Goal: Information Seeking & Learning: Find contact information

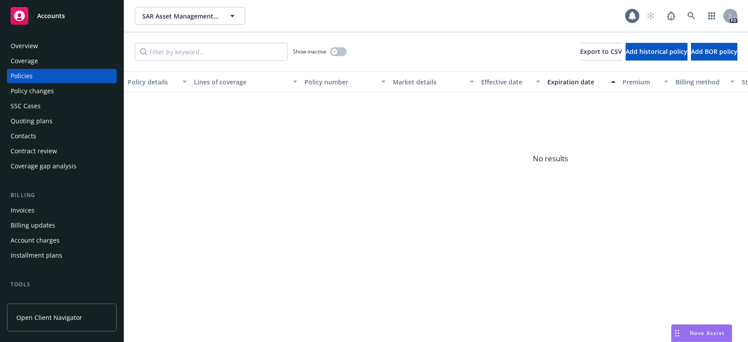
click at [710, 326] on div "Nova Assist" at bounding box center [701, 333] width 60 height 17
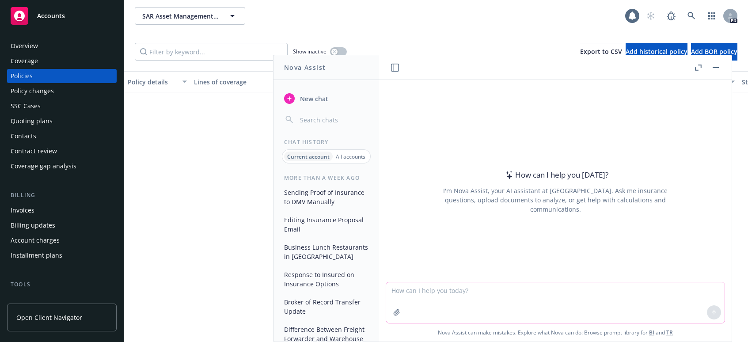
click at [530, 298] on textarea at bounding box center [555, 302] width 338 height 41
type textarea "draft email proposal delivery message to LLM Data company, a new tech startup a…"
click at [707, 311] on button at bounding box center [714, 312] width 14 height 14
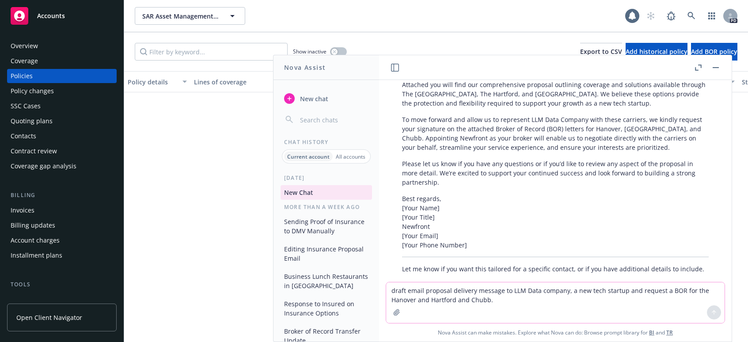
scroll to position [164, 0]
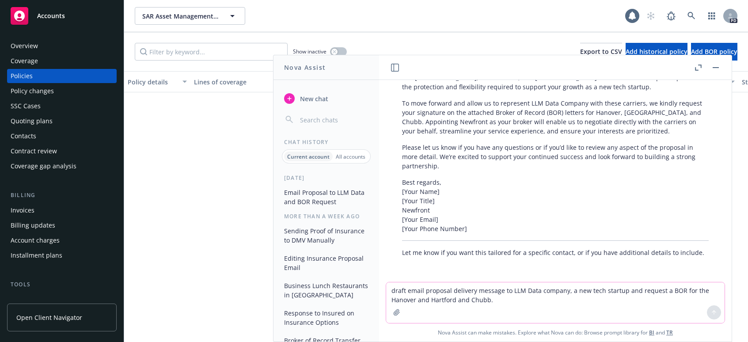
click at [576, 133] on p "To move forward and allow us to represent LLM Data Company with these carriers,…" at bounding box center [555, 117] width 307 height 37
click at [505, 194] on p "Best regards, [Your Name] [Your Title] Newfront [Your Email] [Your Phone Number]" at bounding box center [555, 206] width 307 height 56
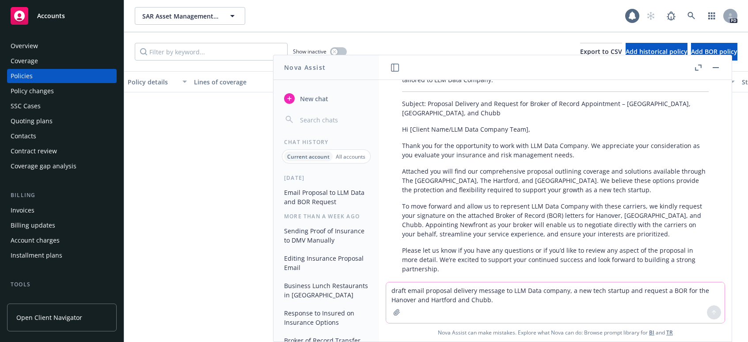
scroll to position [31, 0]
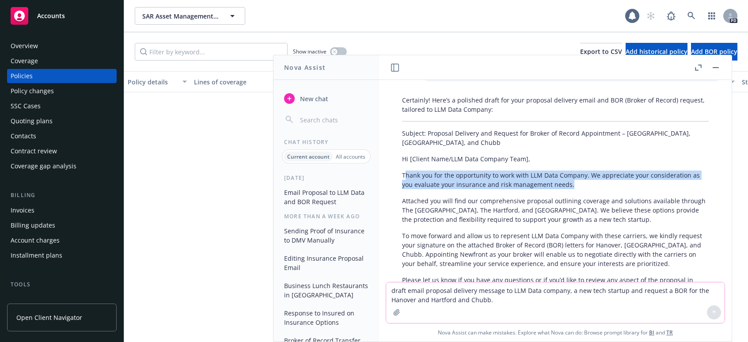
drag, startPoint x: 404, startPoint y: 174, endPoint x: 590, endPoint y: 182, distance: 185.7
click at [590, 182] on p "Thank you for the opportunity to work with LLM Data Company. We appreciate your…" at bounding box center [555, 180] width 307 height 19
drag, startPoint x: 590, startPoint y: 182, endPoint x: 580, endPoint y: 187, distance: 10.7
click at [580, 187] on p "Thank you for the opportunity to work with LLM Data Company. We appreciate your…" at bounding box center [555, 180] width 307 height 19
drag, startPoint x: 562, startPoint y: 187, endPoint x: 402, endPoint y: 176, distance: 159.8
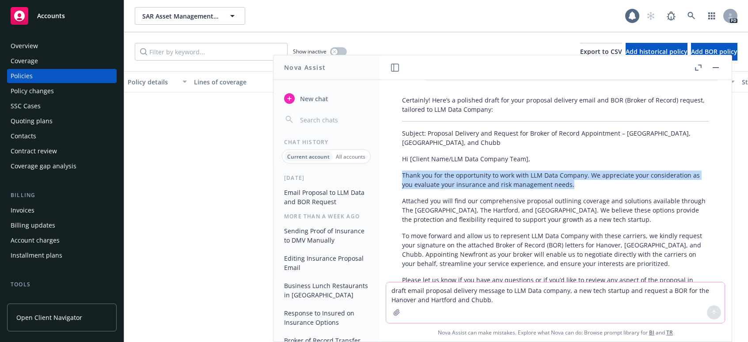
click at [402, 176] on p "Thank you for the opportunity to work with LLM Data Company. We appreciate your…" at bounding box center [555, 180] width 307 height 19
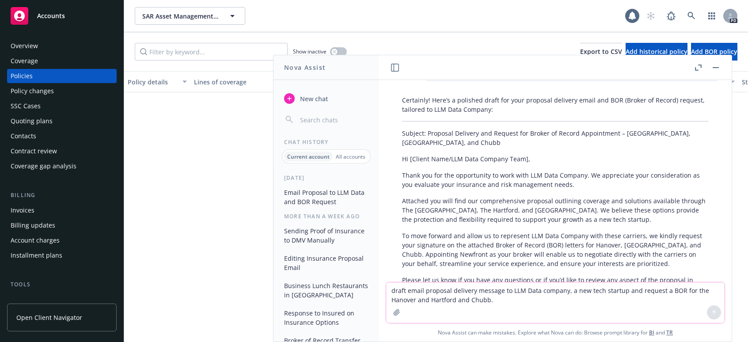
click at [480, 206] on p "Attached you will find our comprehensive proposal outlining coverage and soluti…" at bounding box center [555, 210] width 307 height 28
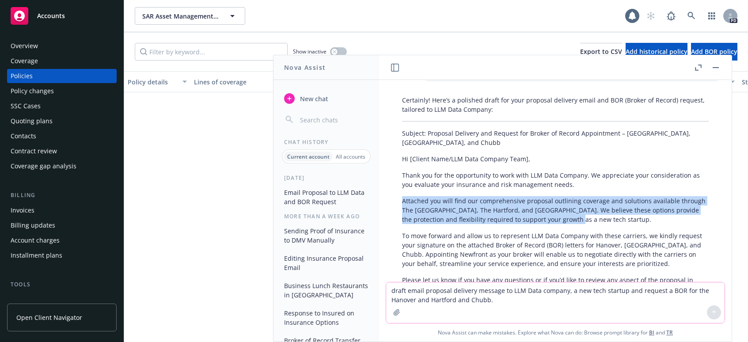
drag, startPoint x: 574, startPoint y: 220, endPoint x: 385, endPoint y: 201, distance: 189.9
click at [385, 201] on div "draft email proposal delivery message to LLM Data company, a new tech startup a…" at bounding box center [555, 181] width 353 height 202
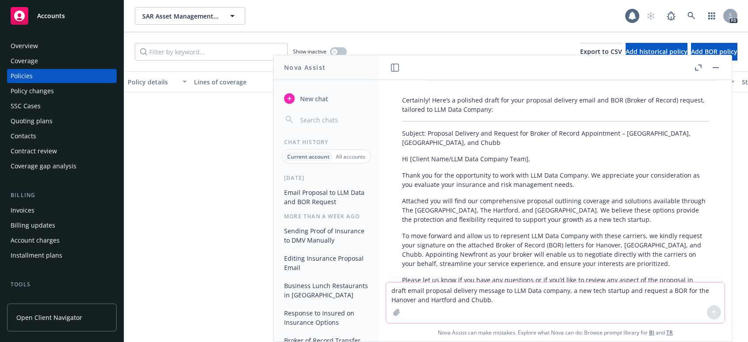
drag, startPoint x: 385, startPoint y: 201, endPoint x: 418, endPoint y: 229, distance: 42.9
click at [418, 229] on div "Certainly! Here’s a polished draft for your proposal delivery email and BOR (Br…" at bounding box center [555, 242] width 324 height 301
click at [458, 223] on p "Attached you will find our comprehensive proposal outlining coverage and soluti…" at bounding box center [555, 210] width 307 height 28
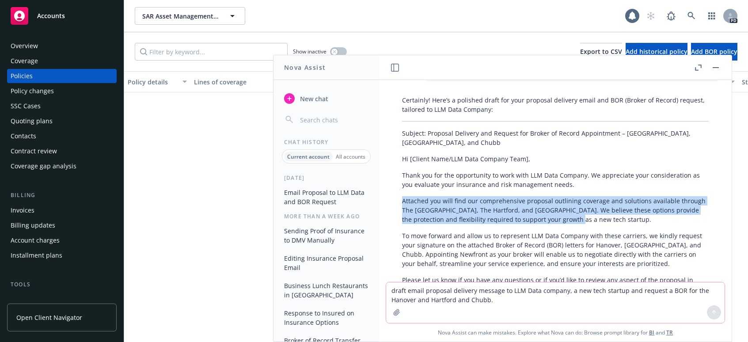
drag, startPoint x: 401, startPoint y: 201, endPoint x: 604, endPoint y: 217, distance: 203.9
click at [604, 217] on div "Certainly! Here’s a polished draft for your proposal delivery email and BOR (Br…" at bounding box center [555, 242] width 324 height 301
copy p "Attached you will find our comprehensive proposal outlining coverage and soluti…"
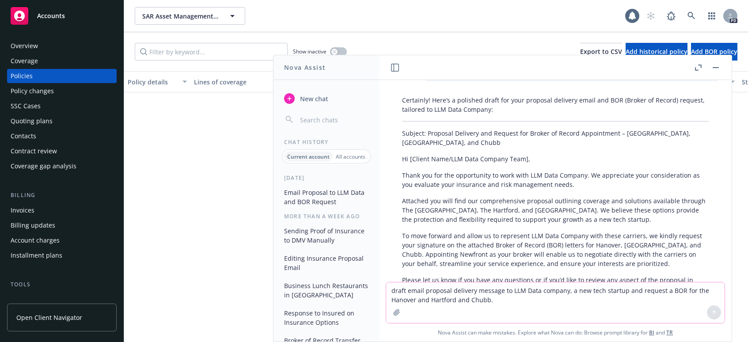
click at [474, 228] on div "Certainly! Here’s a polished draft for your proposal delivery email and BOR (Br…" at bounding box center [555, 242] width 324 height 301
click at [461, 247] on p "To move forward and allow us to represent LLM Data Company with these carriers,…" at bounding box center [555, 249] width 307 height 37
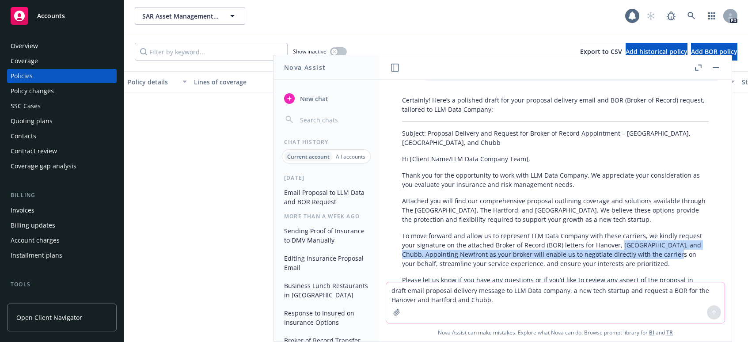
drag, startPoint x: 618, startPoint y: 244, endPoint x: 681, endPoint y: 254, distance: 63.8
click at [681, 254] on p "To move forward and allow us to represent LLM Data Company with these carriers,…" at bounding box center [555, 249] width 307 height 37
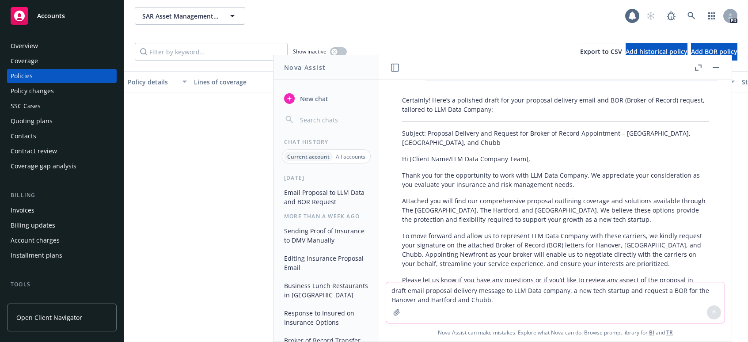
click at [458, 297] on textarea "draft email proposal delivery message to LLM Data company, a new tech startup a…" at bounding box center [555, 302] width 338 height 41
type textarea "A"
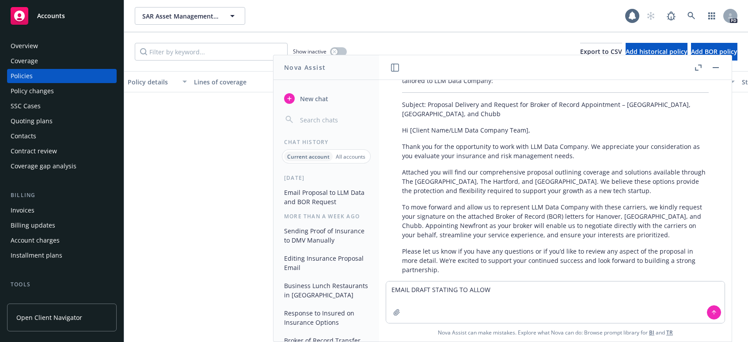
scroll to position [76, 0]
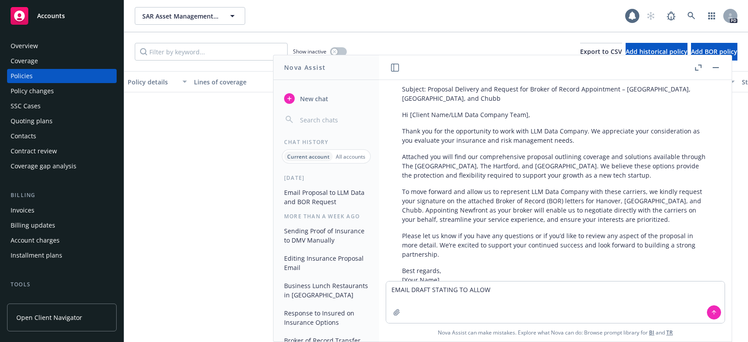
click at [552, 228] on div "Certainly! Here’s a polished draft for your proposal delivery email and BOR (Br…" at bounding box center [555, 198] width 324 height 301
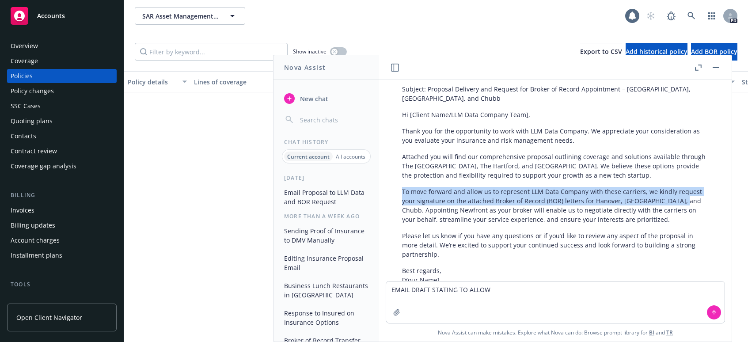
drag, startPoint x: 679, startPoint y: 201, endPoint x: 386, endPoint y: 192, distance: 293.0
click at [386, 192] on div "draft email proposal delivery message to LLM Data company, a new tech startup a…" at bounding box center [555, 180] width 353 height 201
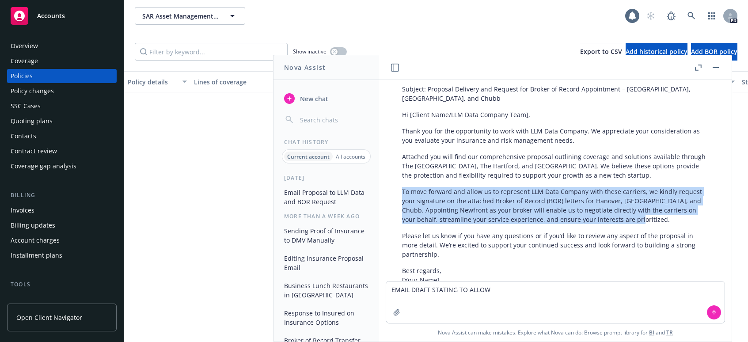
drag, startPoint x: 658, startPoint y: 220, endPoint x: 402, endPoint y: 193, distance: 257.6
click at [402, 193] on div "Certainly! Here’s a polished draft for your proposal delivery email and BOR (Br…" at bounding box center [555, 198] width 324 height 301
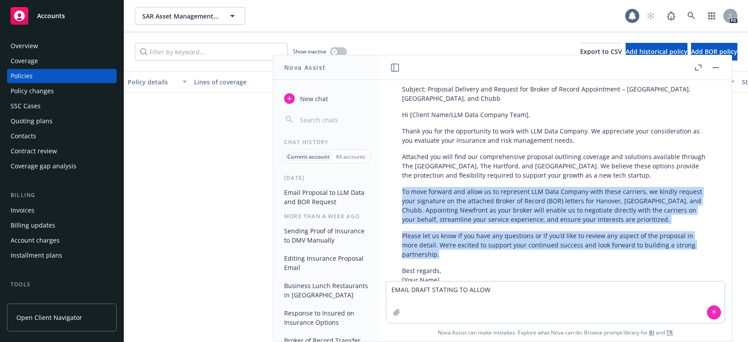
drag, startPoint x: 414, startPoint y: 205, endPoint x: 394, endPoint y: 193, distance: 24.4
click at [394, 193] on div "Certainly! Here’s a polished draft for your proposal delivery email and BOR (Br…" at bounding box center [555, 198] width 324 height 301
copy div "To move forward and allow us to represent LLM Data Company with these carriers,…"
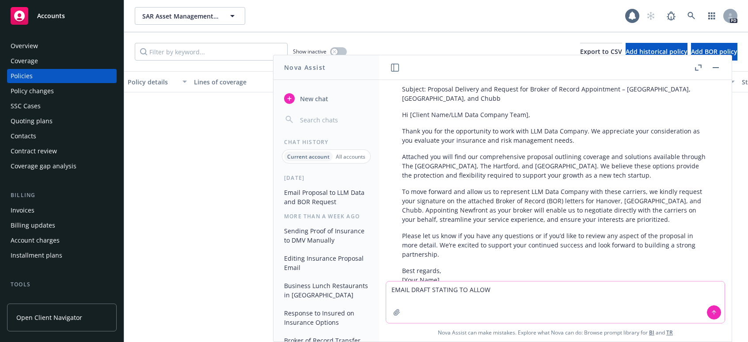
drag, startPoint x: 518, startPoint y: 293, endPoint x: 339, endPoint y: 297, distance: 178.5
click at [379, 297] on div "Nova Assist New chat Chat History Current account All accounts Today Email Prop…" at bounding box center [555, 198] width 353 height 287
type textarea "d"
click at [588, 291] on textarea "edit email to organization, remove em dashes and sound like a CEO" at bounding box center [555, 302] width 338 height 42
paste textarea "As we reflect on the anniversary of September 11th and the senseless tragedies …"
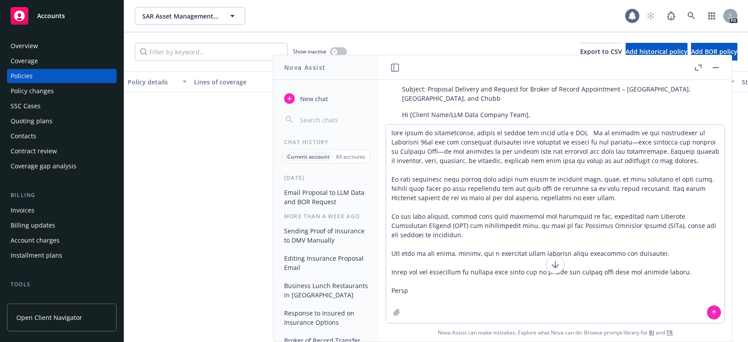
drag, startPoint x: 709, startPoint y: 313, endPoint x: 431, endPoint y: 300, distance: 278.2
click at [447, 303] on div at bounding box center [555, 224] width 338 height 198
drag, startPoint x: 421, startPoint y: 296, endPoint x: 380, endPoint y: 289, distance: 41.2
click at [380, 289] on div "Nova Assist can make mistakes. Explore what Nova can do: Browse prompt library …" at bounding box center [555, 232] width 353 height 217
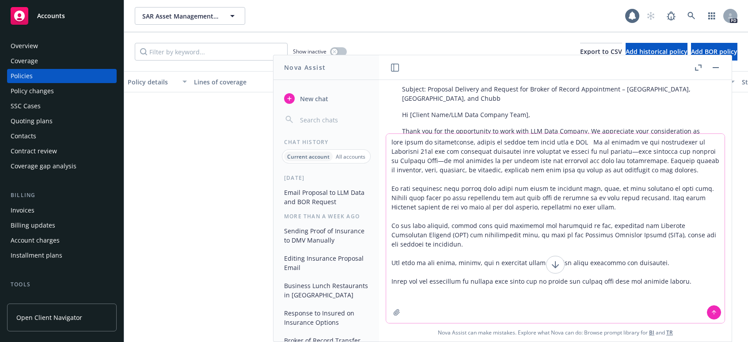
type textarea "edit email to organization, remove em dashes and sound like a CEO As we reflect…"
click at [711, 310] on icon at bounding box center [714, 312] width 6 height 6
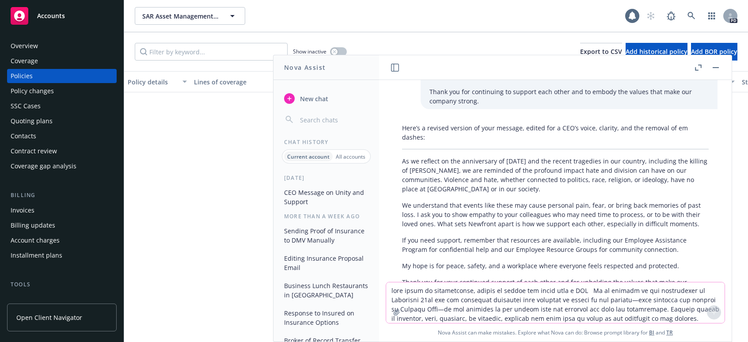
scroll to position [519, 0]
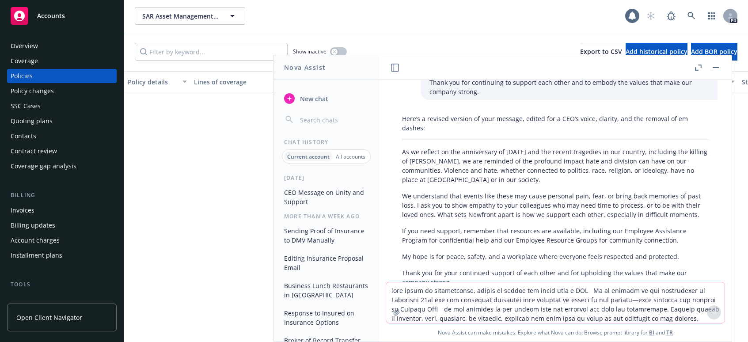
click at [636, 252] on p "My hope is for peace, safety, and a workplace where everyone feels respected an…" at bounding box center [555, 256] width 307 height 9
drag, startPoint x: 494, startPoint y: 204, endPoint x: 724, endPoint y: 79, distance: 261.7
click at [496, 204] on p "We understand that events like these may cause personal pain, fear, or bring ba…" at bounding box center [555, 205] width 307 height 28
click at [52, 42] on div "Overview" at bounding box center [62, 46] width 102 height 14
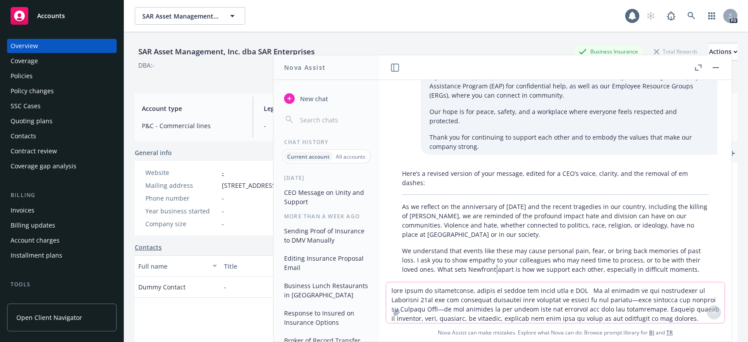
scroll to position [387, 0]
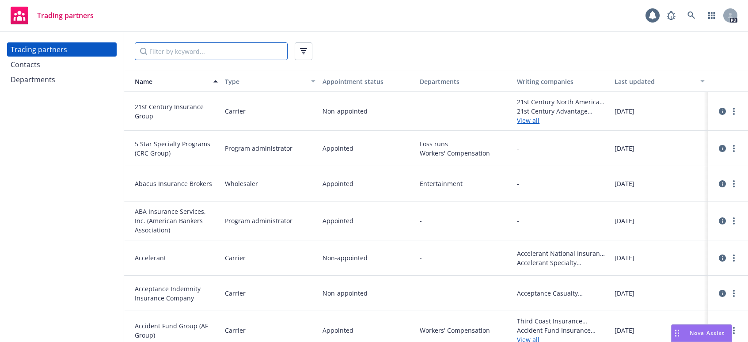
click at [221, 51] on input "Filter by keyword..." at bounding box center [211, 51] width 153 height 18
type input "markel"
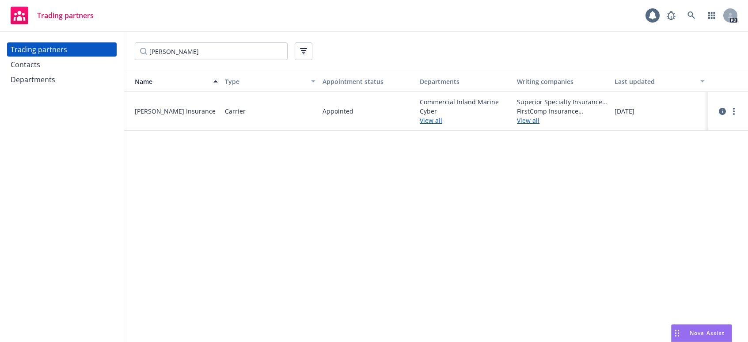
click at [740, 111] on div at bounding box center [728, 111] width 33 height 21
click at [732, 110] on link "more" at bounding box center [733, 111] width 11 height 11
click at [694, 126] on link "View contacts" at bounding box center [689, 130] width 99 height 18
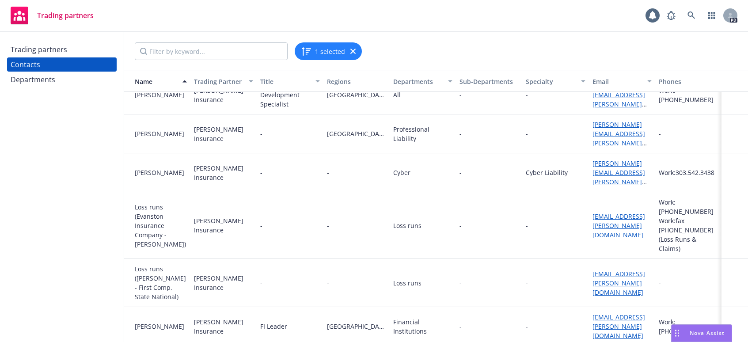
scroll to position [104, 0]
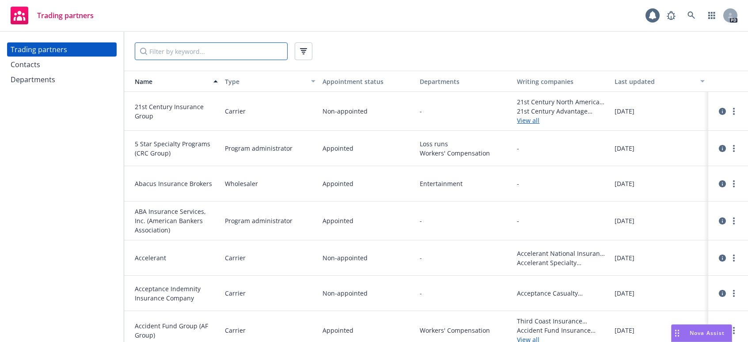
click at [225, 53] on input "Filter by keyword..." at bounding box center [211, 51] width 153 height 18
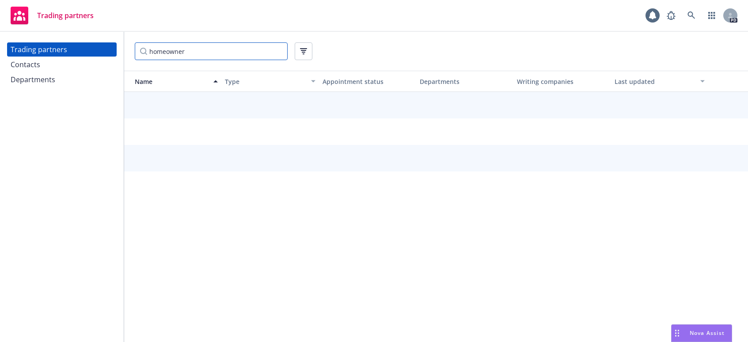
type input "homeowner"
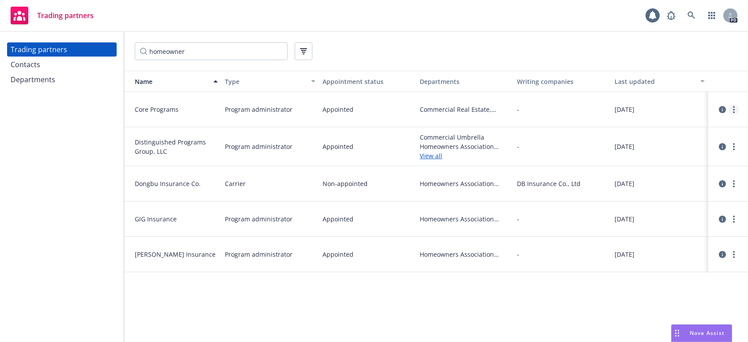
click at [737, 108] on link "more" at bounding box center [733, 109] width 11 height 11
click at [705, 124] on link "View contacts" at bounding box center [689, 128] width 99 height 18
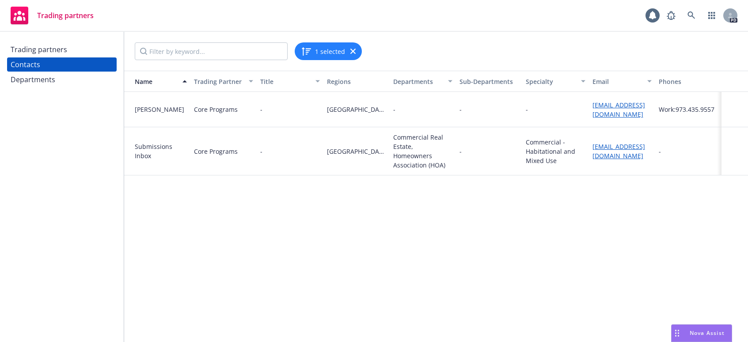
click at [34, 75] on div "Departments" at bounding box center [33, 79] width 45 height 14
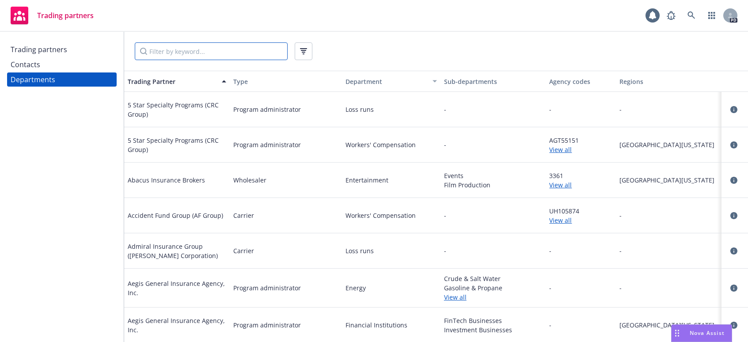
click at [232, 48] on input "Filter by keyword..." at bounding box center [211, 51] width 153 height 18
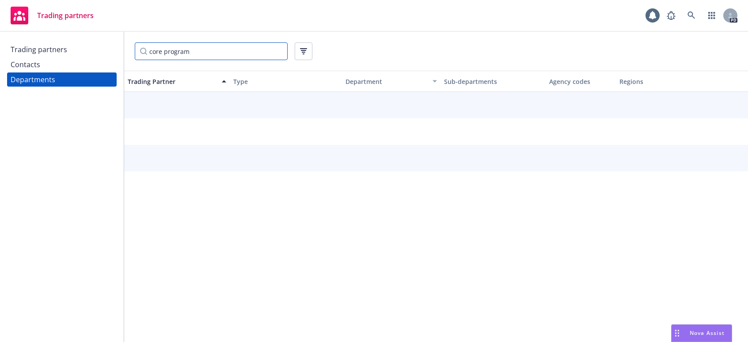
type input "core program"
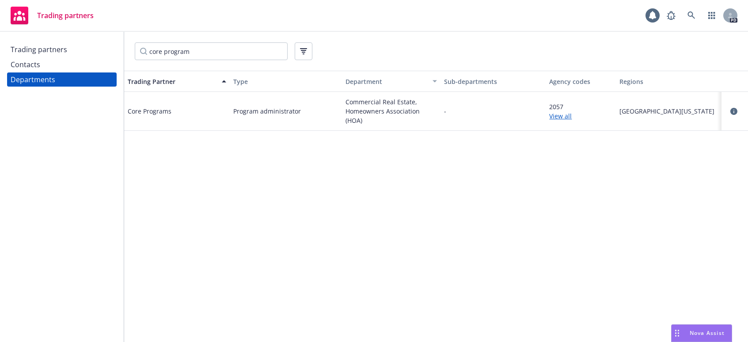
click at [558, 117] on link "View all" at bounding box center [580, 115] width 63 height 9
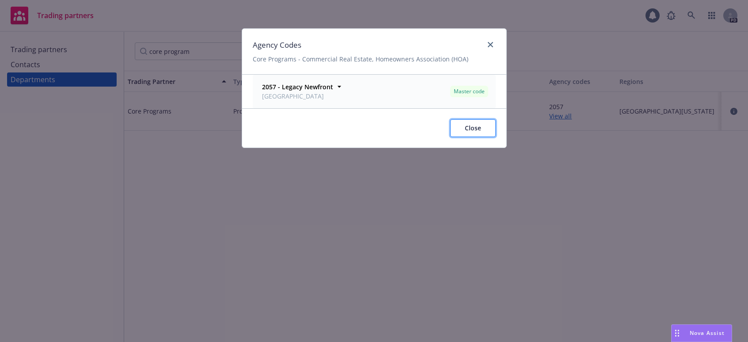
click at [481, 127] on button "Close" at bounding box center [473, 128] width 46 height 18
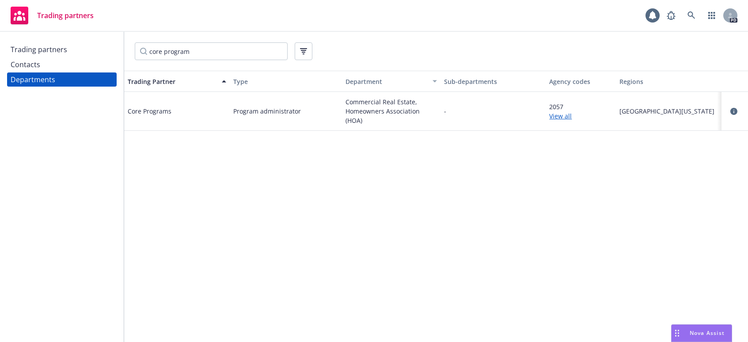
click at [34, 64] on div "Contacts" at bounding box center [26, 64] width 30 height 14
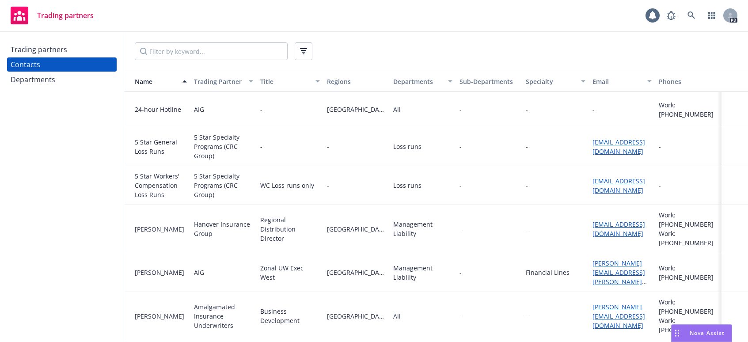
drag, startPoint x: 197, startPoint y: 61, endPoint x: 194, endPoint y: 53, distance: 8.1
click at [197, 60] on div at bounding box center [436, 51] width 624 height 39
click at [194, 52] on input "Filter by keyword..." at bounding box center [211, 51] width 153 height 18
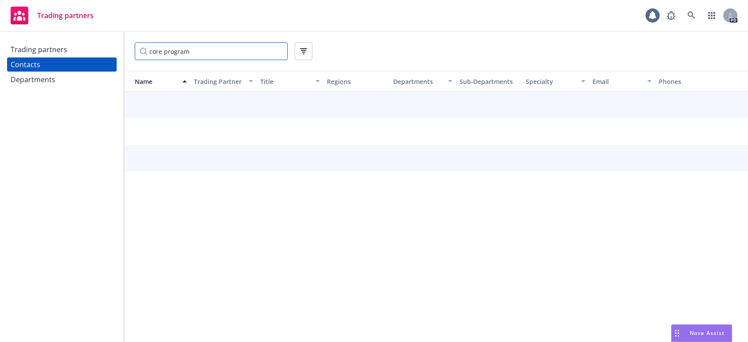
type input "core program"
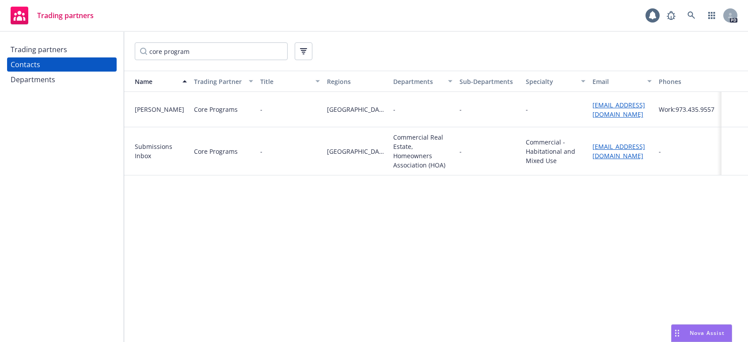
click at [417, 157] on div "Commercial Real Estate, Homeowners Association (HOA)" at bounding box center [422, 151] width 59 height 37
click at [224, 48] on input "core program" at bounding box center [211, 51] width 153 height 18
drag, startPoint x: 224, startPoint y: 48, endPoint x: 83, endPoint y: 53, distance: 141.9
click at [83, 53] on div "Trading partners Contacts Departments core program Name Trading Partner Title R…" at bounding box center [374, 187] width 748 height 310
click at [71, 49] on div "Trading partners" at bounding box center [62, 49] width 102 height 14
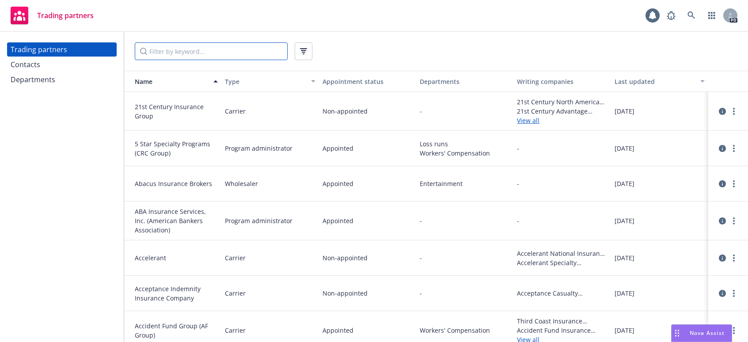
drag, startPoint x: 150, startPoint y: 51, endPoint x: 256, endPoint y: 59, distance: 105.8
click at [256, 59] on input "Filter by keyword..." at bounding box center [211, 51] width 153 height 18
type input "pure"
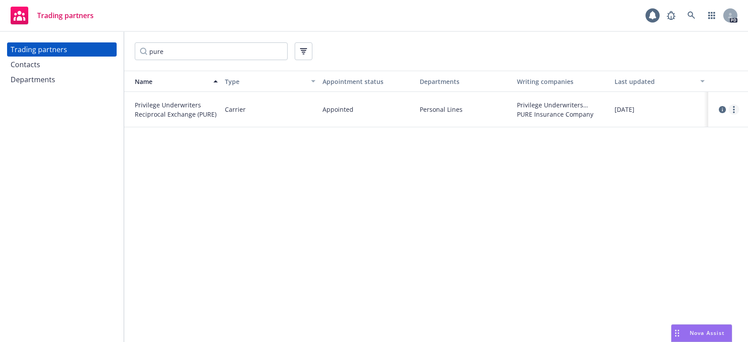
click at [731, 109] on link "more" at bounding box center [733, 109] width 11 height 11
click at [698, 126] on link "View contacts" at bounding box center [689, 128] width 99 height 18
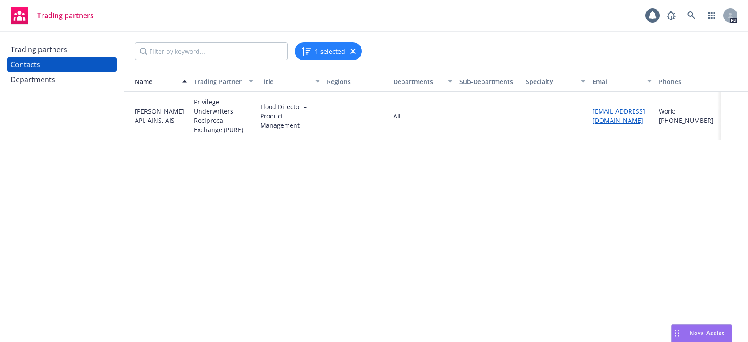
click at [39, 79] on div "Departments" at bounding box center [33, 79] width 45 height 14
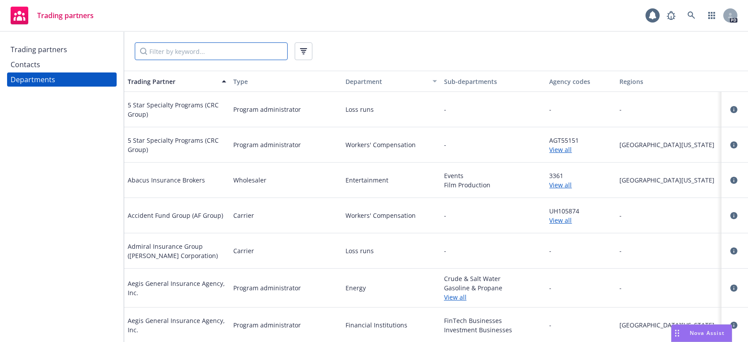
click at [183, 45] on input "Filter by keyword..." at bounding box center [211, 51] width 153 height 18
type input "pure"
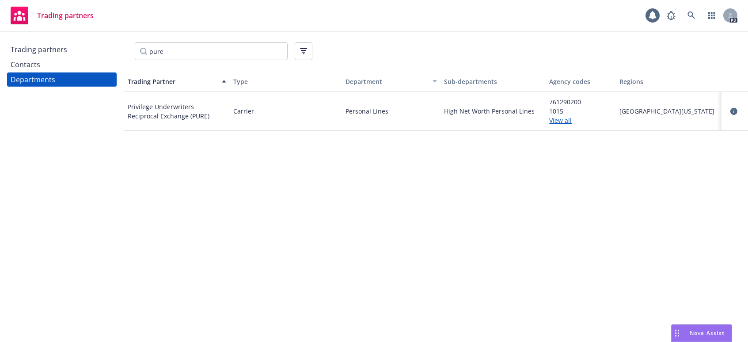
click at [551, 120] on link "View all" at bounding box center [580, 120] width 63 height 9
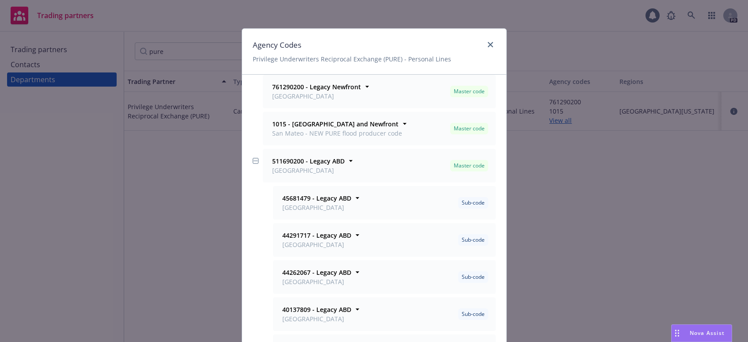
click at [492, 43] on div "Agency Codes Privilege Underwriters Reciprocal Exchange (PURE) - Personal Lines" at bounding box center [374, 52] width 264 height 46
drag, startPoint x: 117, startPoint y: 13, endPoint x: 101, endPoint y: 18, distance: 16.6
click at [117, 13] on div "Agency Codes Privilege Underwriters Reciprocal Exchange (PURE) - Personal Lines…" at bounding box center [374, 171] width 748 height 342
click at [580, 109] on div "Agency Codes Privilege Underwriters Reciprocal Exchange (PURE) - Personal Lines…" at bounding box center [374, 171] width 748 height 342
click at [490, 43] on link "close" at bounding box center [490, 44] width 11 height 11
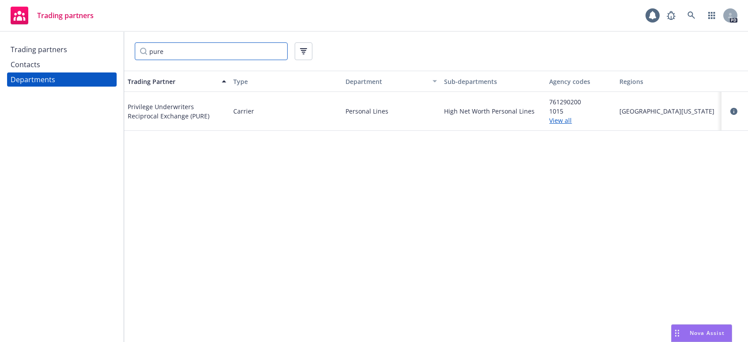
click at [163, 56] on input "pure" at bounding box center [211, 51] width 153 height 18
click at [19, 53] on div "Trading partners" at bounding box center [39, 49] width 57 height 14
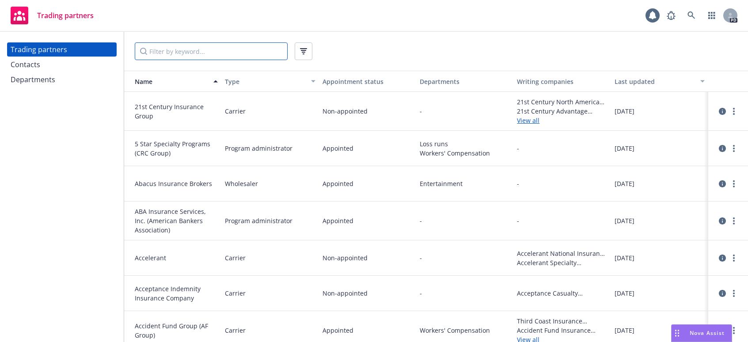
click at [183, 53] on input "Filter by keyword..." at bounding box center [211, 51] width 153 height 18
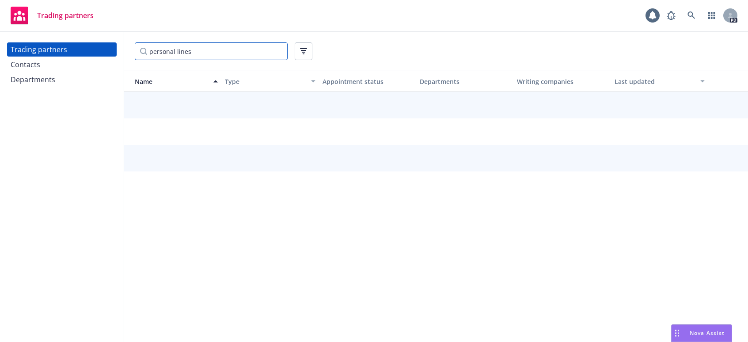
click at [214, 57] on input "personal lines" at bounding box center [211, 51] width 153 height 18
click at [181, 53] on input "personal lines" at bounding box center [211, 51] width 153 height 18
type input "personal"
click at [40, 51] on div "Trading partners" at bounding box center [39, 49] width 57 height 14
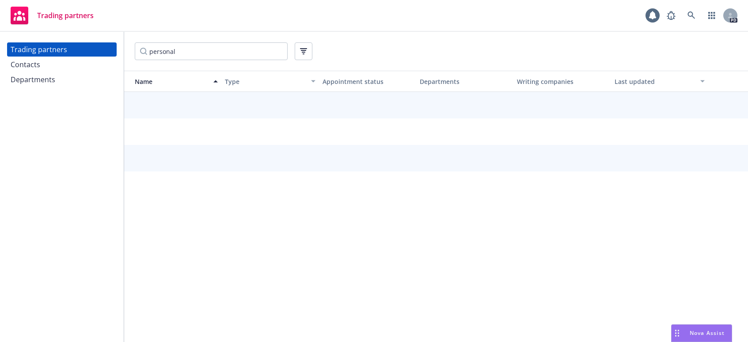
click at [30, 87] on div "Trading partners Contacts Departments" at bounding box center [62, 187] width 124 height 310
click at [30, 80] on div "Departments" at bounding box center [33, 79] width 45 height 14
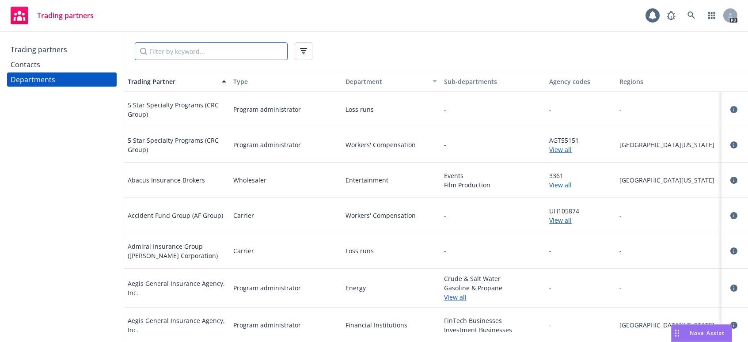
click at [172, 57] on input "Filter by keyword..." at bounding box center [211, 51] width 153 height 18
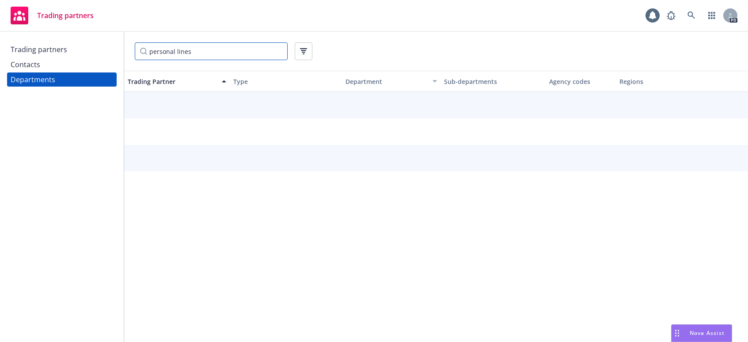
drag, startPoint x: 206, startPoint y: 58, endPoint x: 71, endPoint y: 60, distance: 135.2
click at [71, 60] on div "Trading partners Contacts Departments personal lines Trading Partner Type Depar…" at bounding box center [374, 187] width 748 height 310
type input "homeowners"
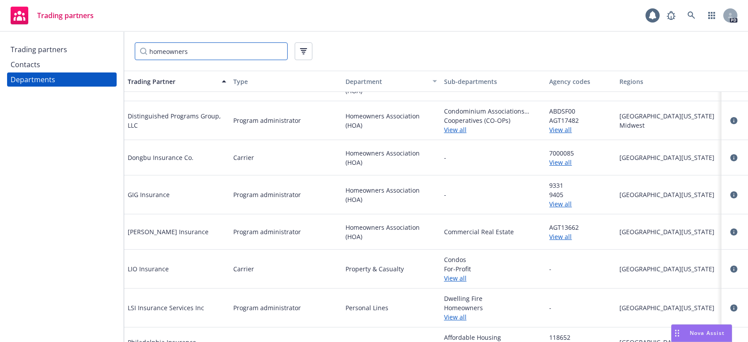
scroll to position [44, 0]
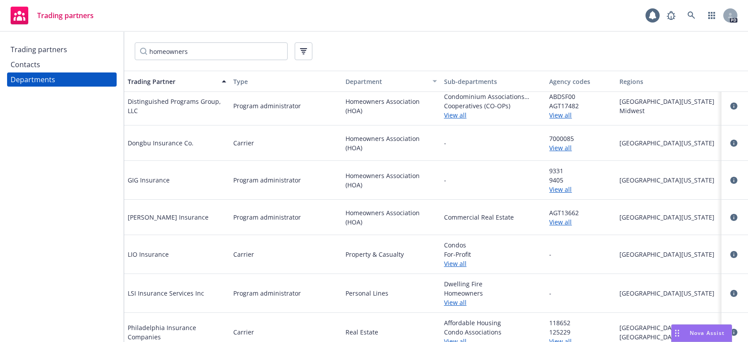
click at [449, 264] on link "View all" at bounding box center [493, 263] width 99 height 9
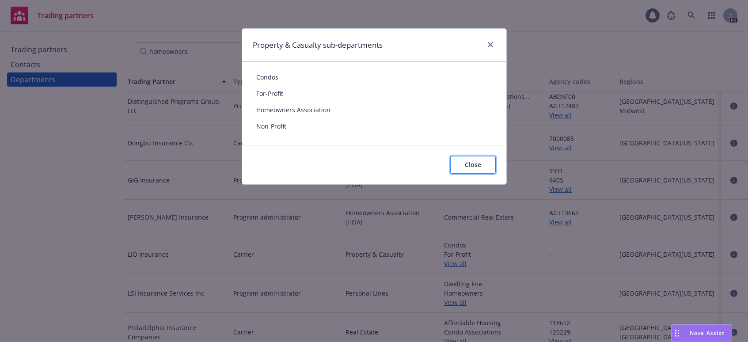
click at [472, 163] on span "Close" at bounding box center [473, 164] width 16 height 8
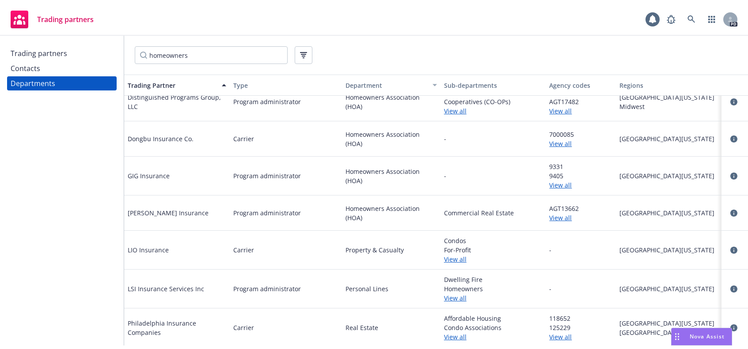
scroll to position [54, 0]
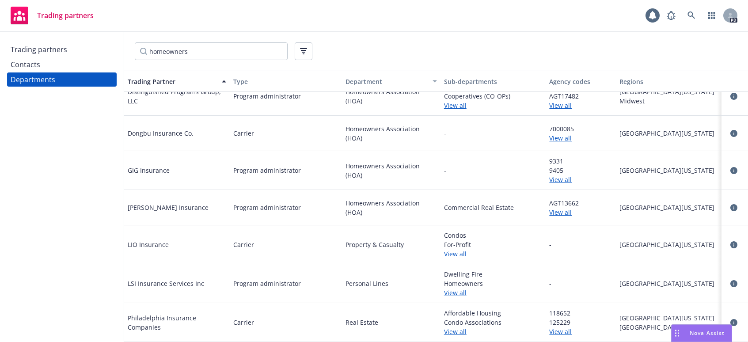
click at [452, 294] on link "View all" at bounding box center [493, 292] width 99 height 9
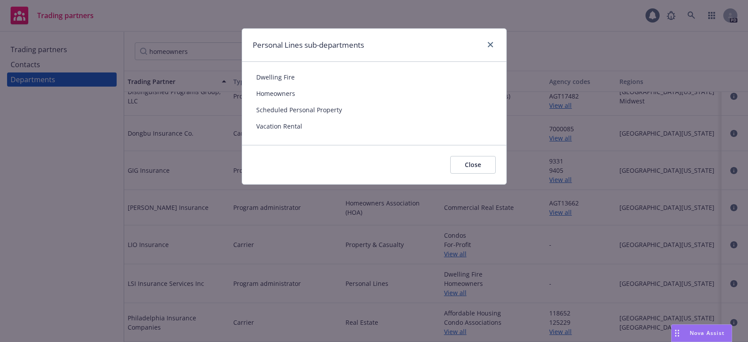
click at [465, 174] on div "Close" at bounding box center [374, 164] width 264 height 39
click at [471, 166] on span "Close" at bounding box center [473, 164] width 16 height 8
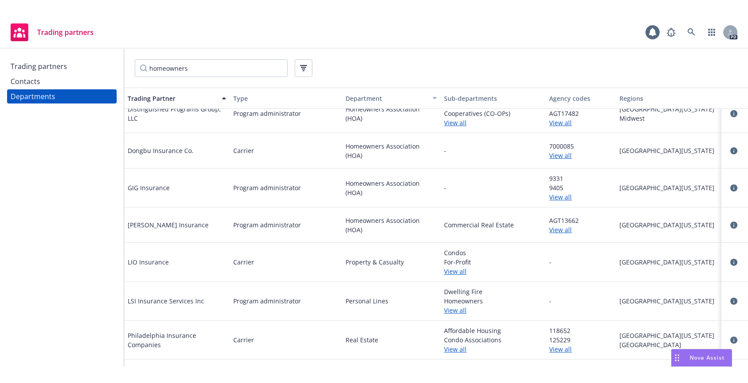
scroll to position [13, 0]
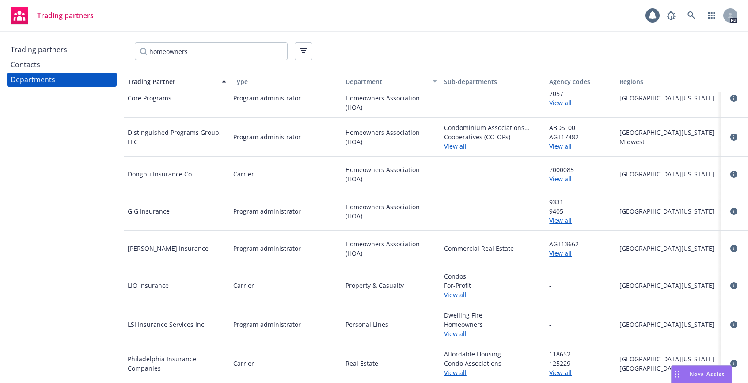
drag, startPoint x: 729, startPoint y: 325, endPoint x: 611, endPoint y: 325, distance: 117.9
click at [721, 325] on div at bounding box center [734, 324] width 27 height 39
click at [51, 52] on div "Trading partners" at bounding box center [39, 49] width 57 height 14
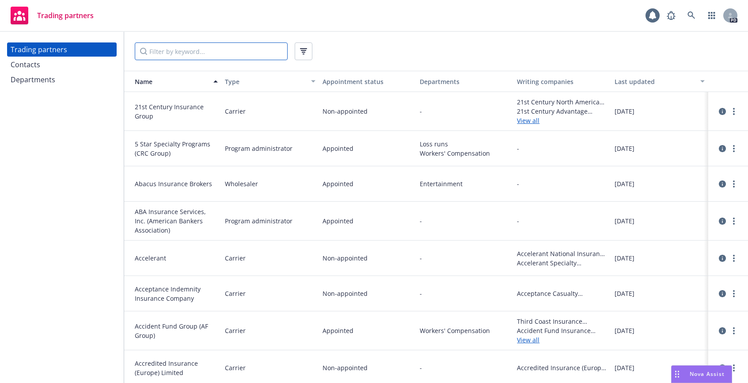
drag, startPoint x: 176, startPoint y: 49, endPoint x: 168, endPoint y: 49, distance: 8.0
click at [176, 49] on input "Filter by keyword..." at bounding box center [211, 51] width 153 height 18
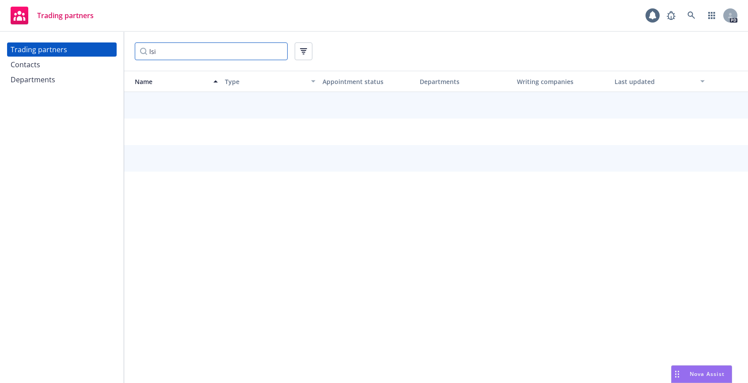
type input "lsi"
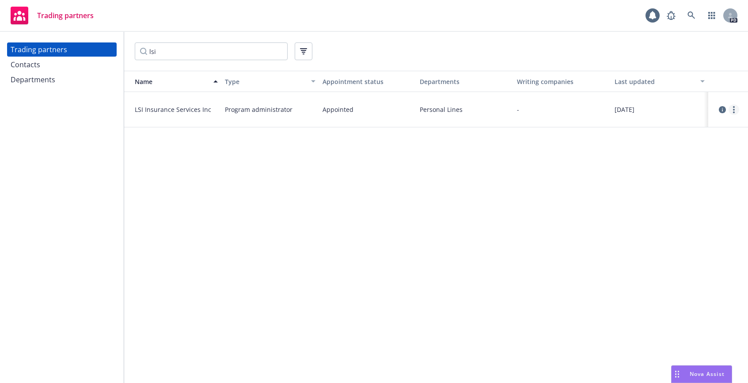
click at [732, 108] on link "more" at bounding box center [733, 109] width 11 height 11
click at [696, 127] on link "View contacts" at bounding box center [689, 128] width 99 height 18
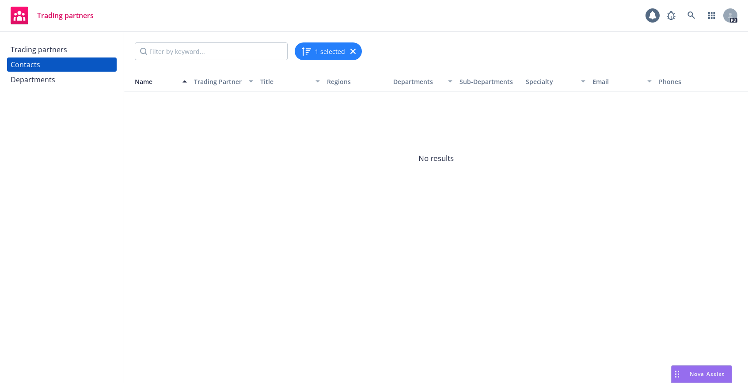
click at [33, 79] on div "Departments" at bounding box center [33, 79] width 45 height 14
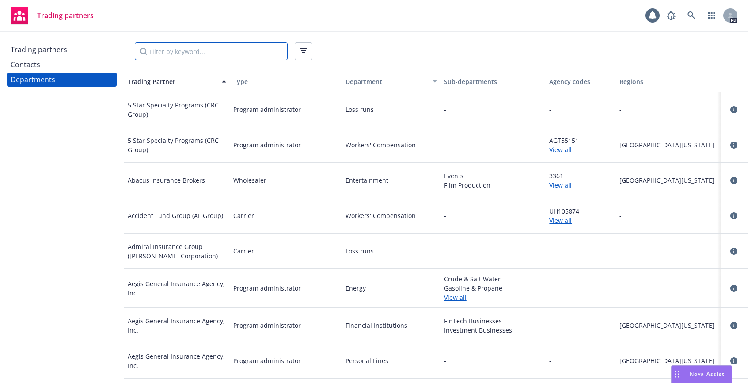
click at [178, 48] on input "Filter by keyword..." at bounding box center [211, 51] width 153 height 18
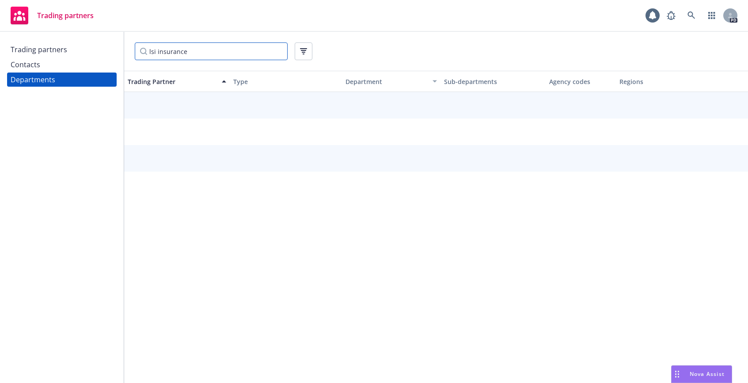
type input "lsi insurance"
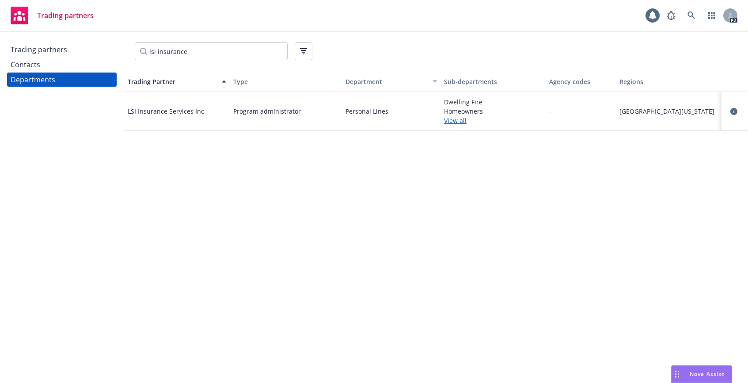
click at [458, 121] on link "View all" at bounding box center [493, 120] width 99 height 9
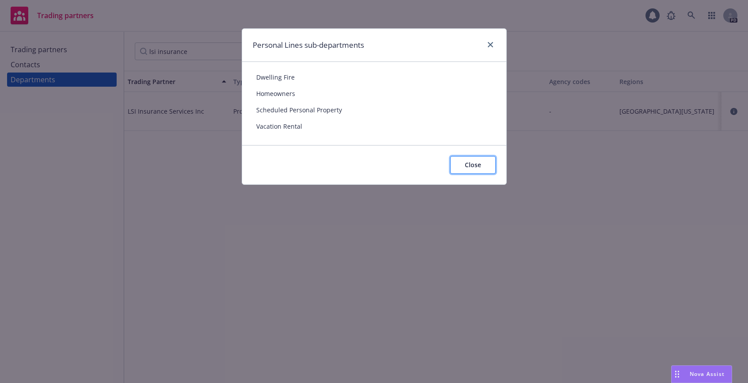
click at [468, 170] on button "Close" at bounding box center [473, 165] width 46 height 18
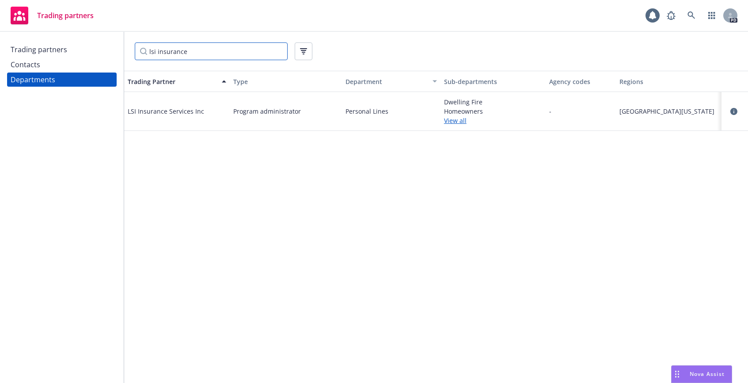
drag, startPoint x: 193, startPoint y: 52, endPoint x: 124, endPoint y: 58, distance: 68.8
click at [192, 52] on input "lsi insurance" at bounding box center [211, 51] width 153 height 18
click at [65, 53] on div "Trading partners" at bounding box center [39, 49] width 57 height 14
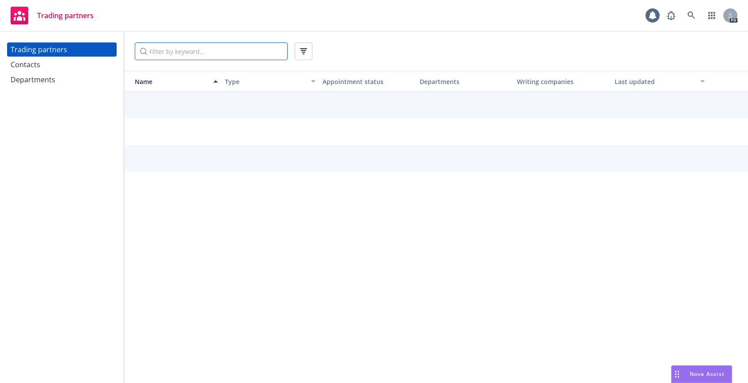
click at [152, 53] on input "Filter by keyword..." at bounding box center [211, 51] width 153 height 18
type input "burns & wilcox"
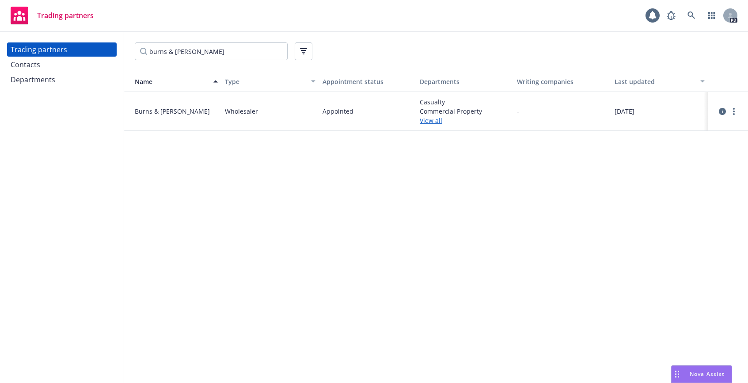
click at [426, 124] on link "View all" at bounding box center [465, 120] width 90 height 9
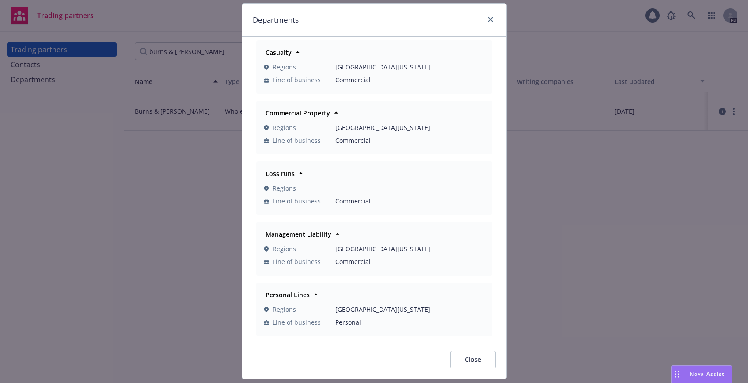
scroll to position [50, 0]
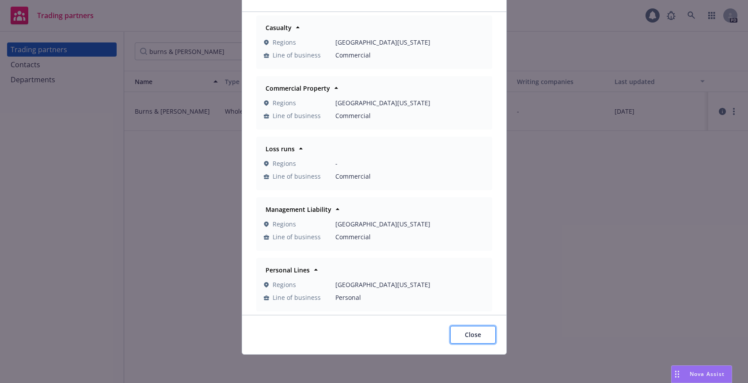
click at [465, 334] on span "Close" at bounding box center [473, 334] width 16 height 8
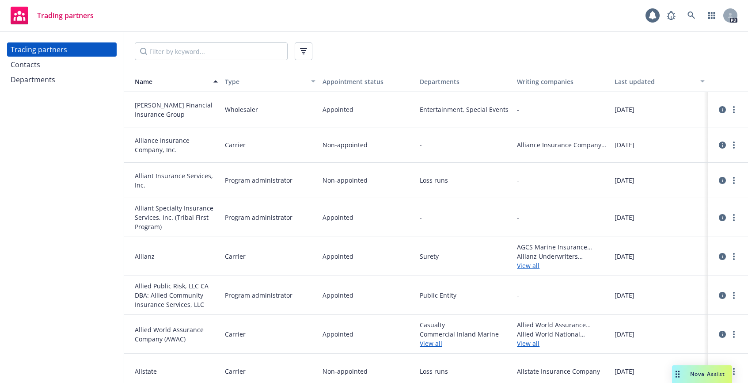
scroll to position [663, 0]
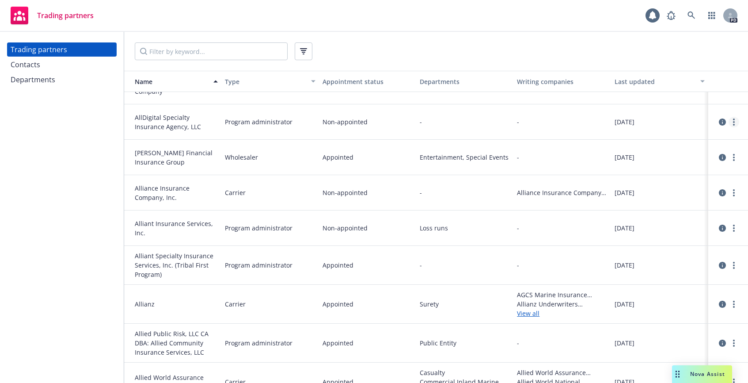
click at [733, 120] on icon "more" at bounding box center [734, 121] width 2 height 7
click at [70, 254] on div "Trading partners Contacts Departments" at bounding box center [62, 207] width 124 height 351
click at [387, 252] on div "Appointed" at bounding box center [367, 265] width 97 height 39
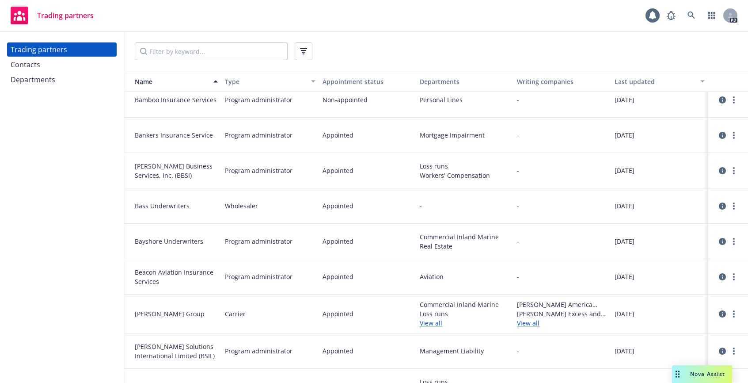
scroll to position [3799, 0]
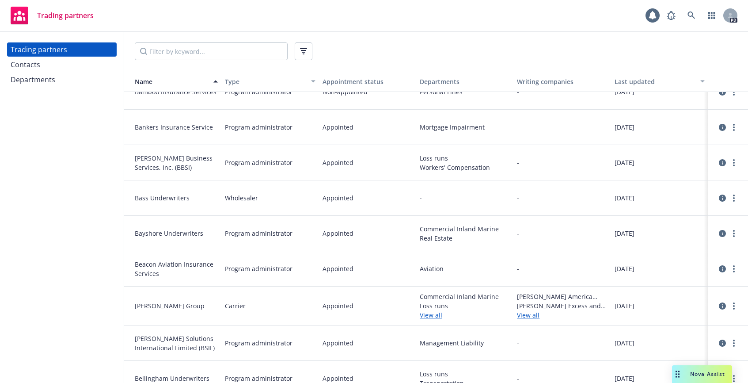
click at [416, 315] on div "Commercial Inland Marine Loss runs View all" at bounding box center [464, 305] width 97 height 39
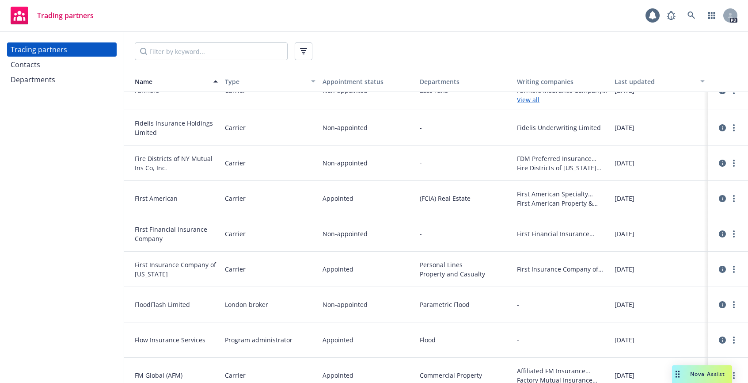
scroll to position [9365, 0]
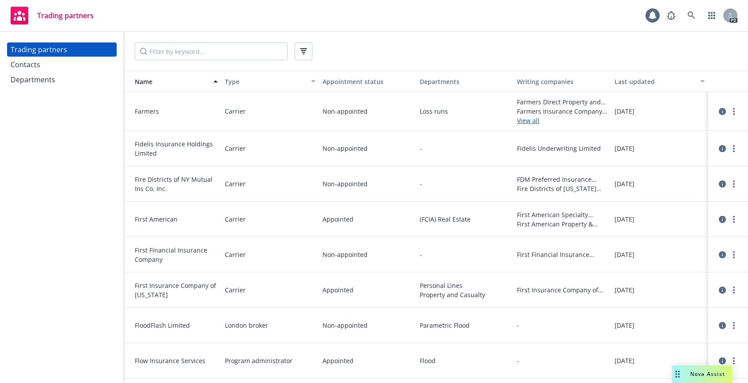
click at [527, 119] on link "View all" at bounding box center [562, 120] width 90 height 9
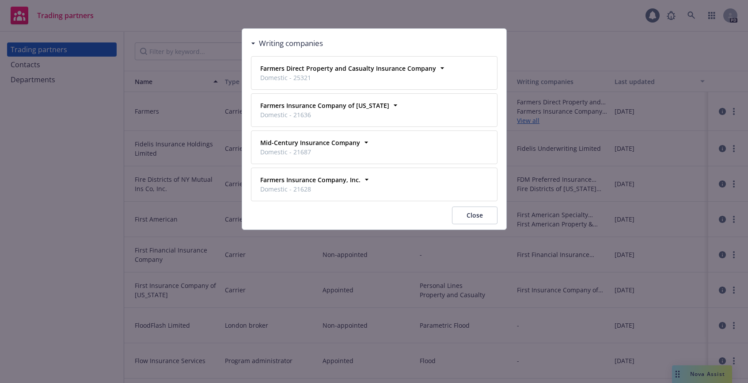
click at [474, 223] on button "Close" at bounding box center [475, 215] width 46 height 18
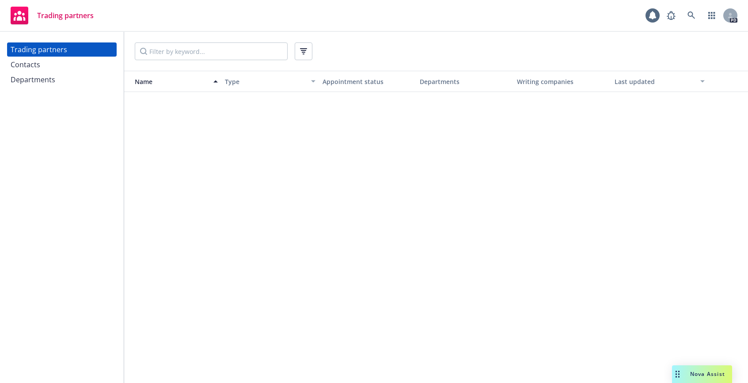
scroll to position [10160, 0]
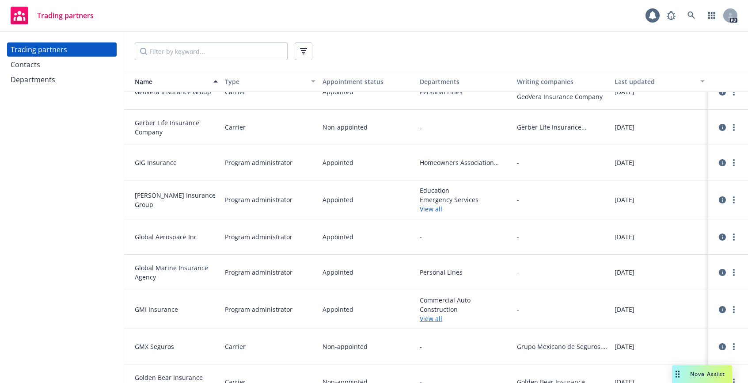
click at [425, 315] on link "View all" at bounding box center [465, 318] width 90 height 9
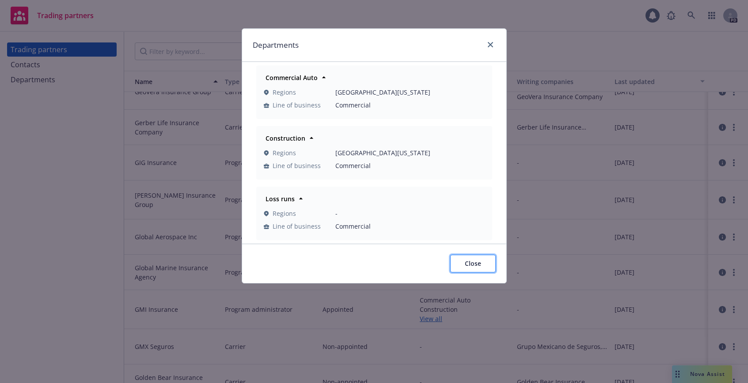
click at [477, 270] on button "Close" at bounding box center [473, 263] width 46 height 18
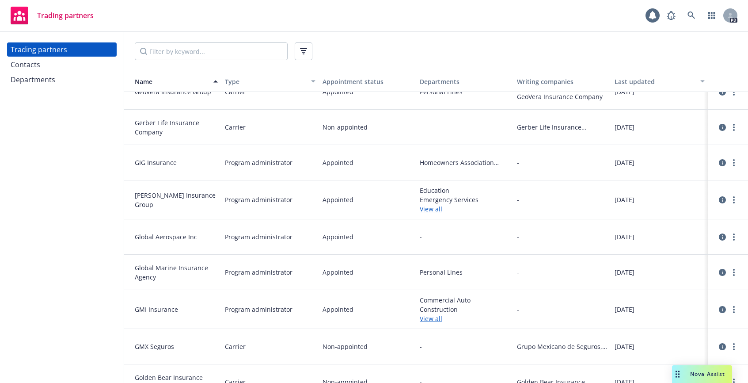
scroll to position [10249, 0]
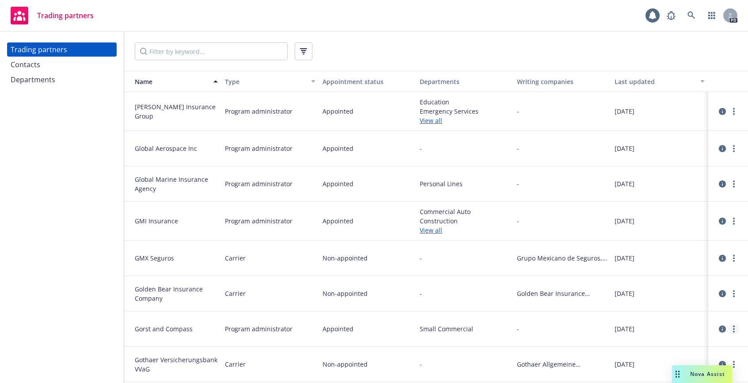
click at [733, 327] on icon "more" at bounding box center [734, 328] width 2 height 7
click at [698, 282] on link "View contacts" at bounding box center [689, 282] width 99 height 18
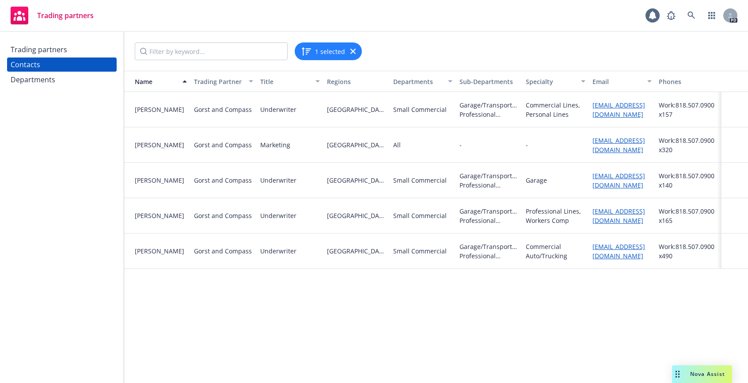
click at [28, 83] on div "Departments" at bounding box center [33, 79] width 45 height 14
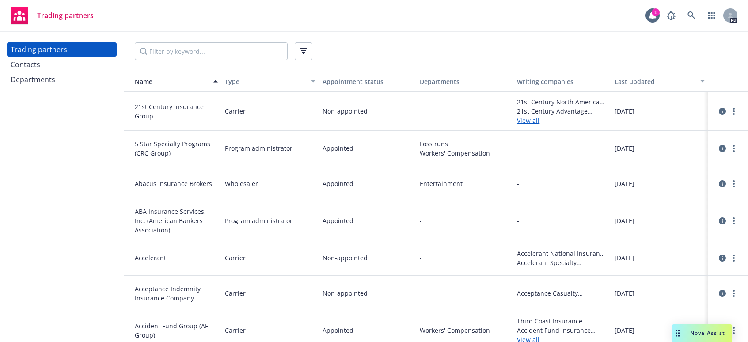
scroll to position [44, 0]
click at [221, 49] on input "Filter by keyword..." at bounding box center [211, 51] width 153 height 18
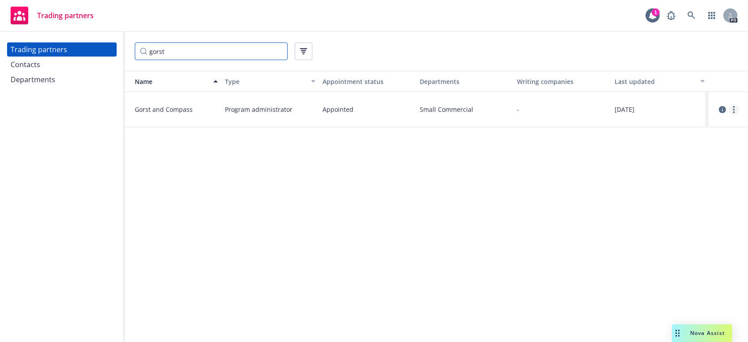
type input "gorst"
click at [737, 108] on link "more" at bounding box center [733, 109] width 11 height 11
click at [705, 126] on link "View contacts" at bounding box center [689, 128] width 99 height 18
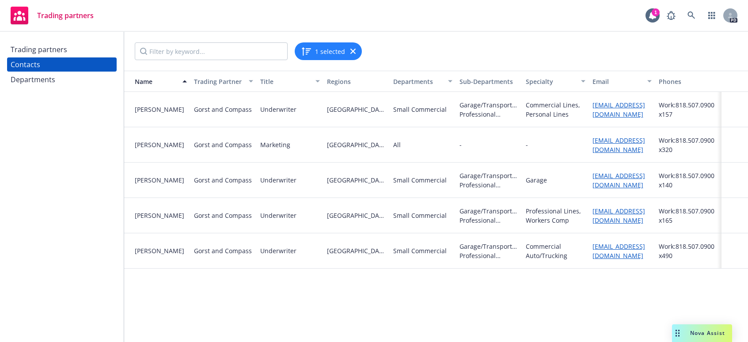
click at [57, 79] on div "Departments" at bounding box center [62, 79] width 102 height 14
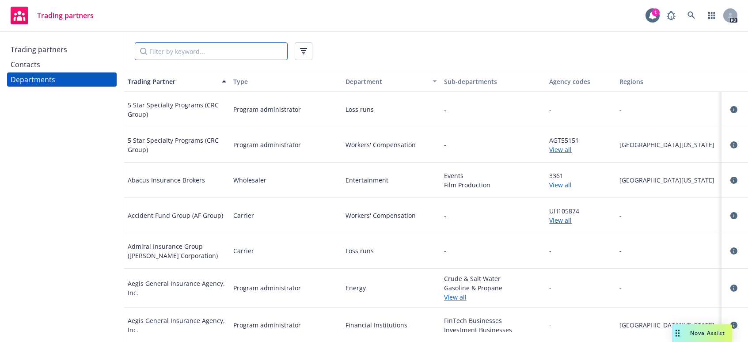
click at [154, 53] on input "Filter by keyword..." at bounding box center [211, 51] width 153 height 18
type input "gorst"
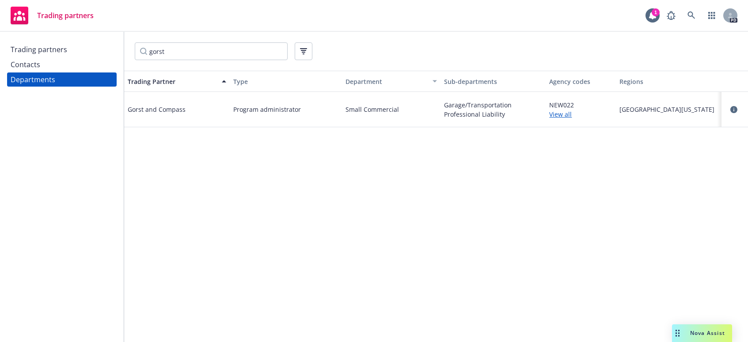
click at [565, 111] on link "View all" at bounding box center [580, 114] width 63 height 9
